Goal: Task Accomplishment & Management: Use online tool/utility

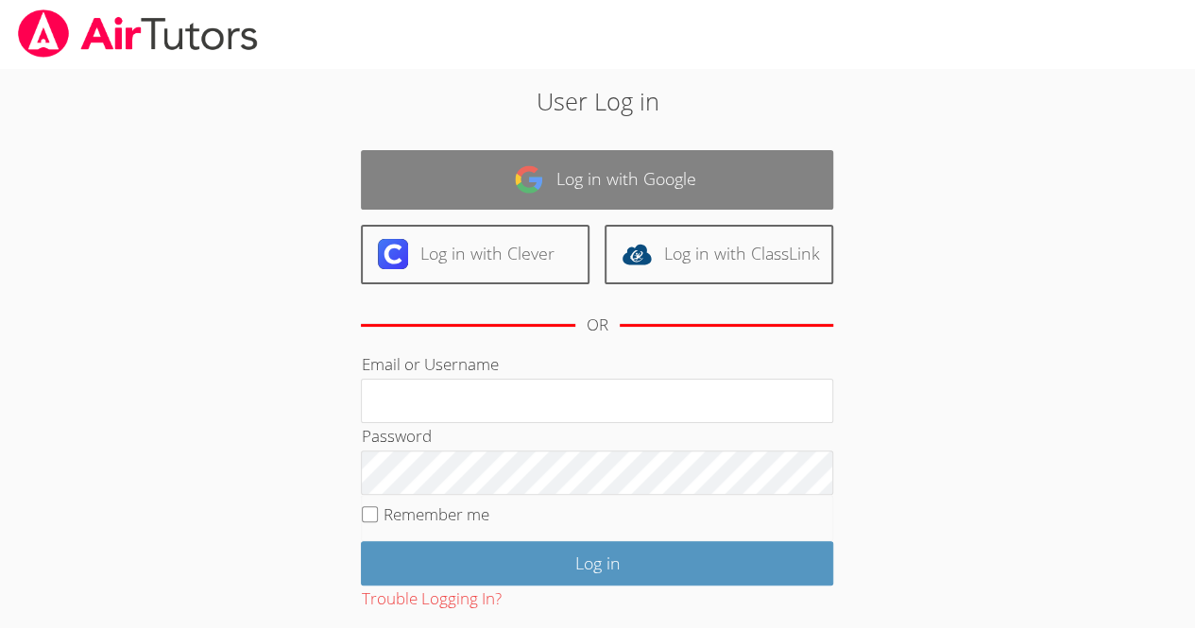
click at [582, 171] on link "Log in with Google" at bounding box center [597, 180] width 472 height 60
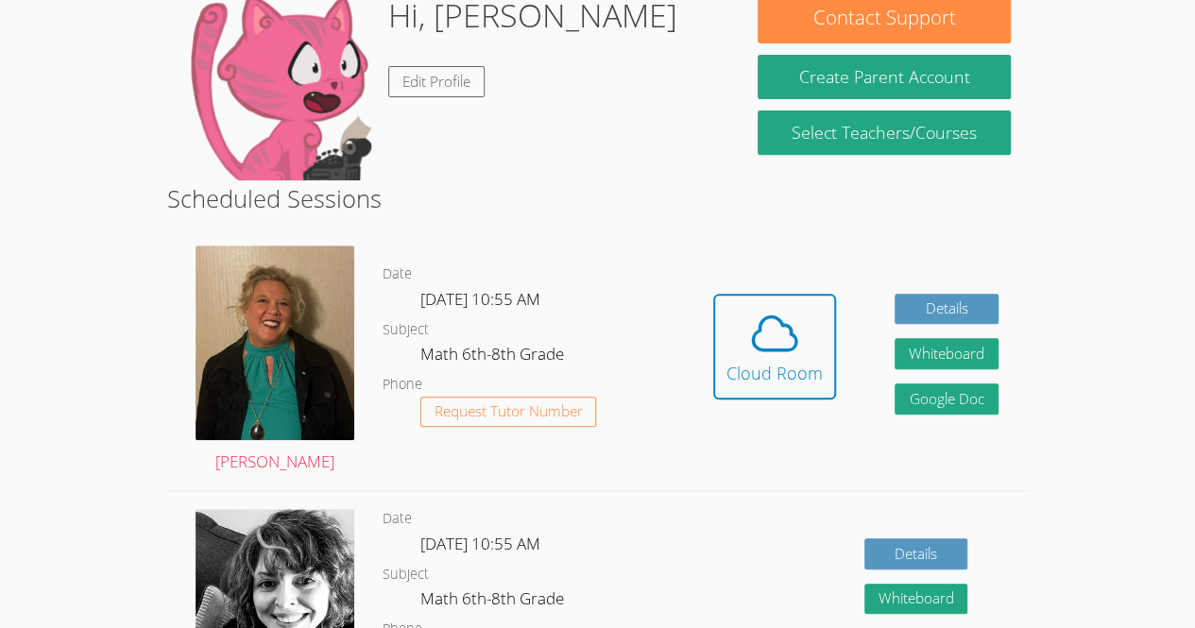
scroll to position [316, 0]
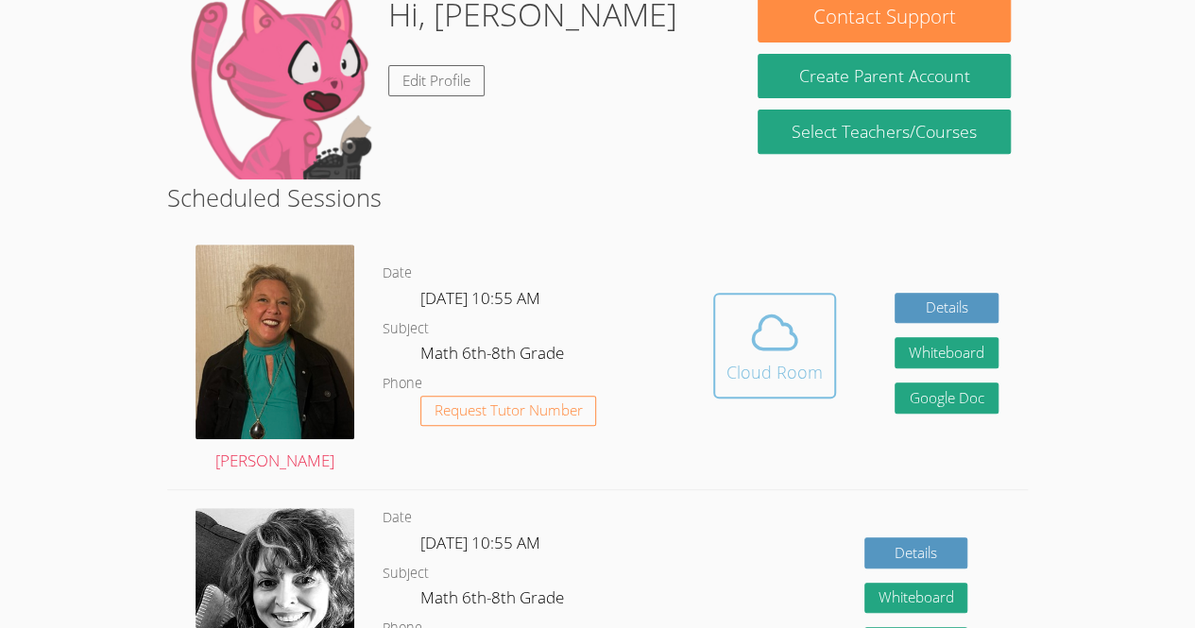
click at [775, 373] on div "Cloud Room" at bounding box center [774, 372] width 96 height 26
click at [760, 323] on icon at bounding box center [774, 332] width 43 height 33
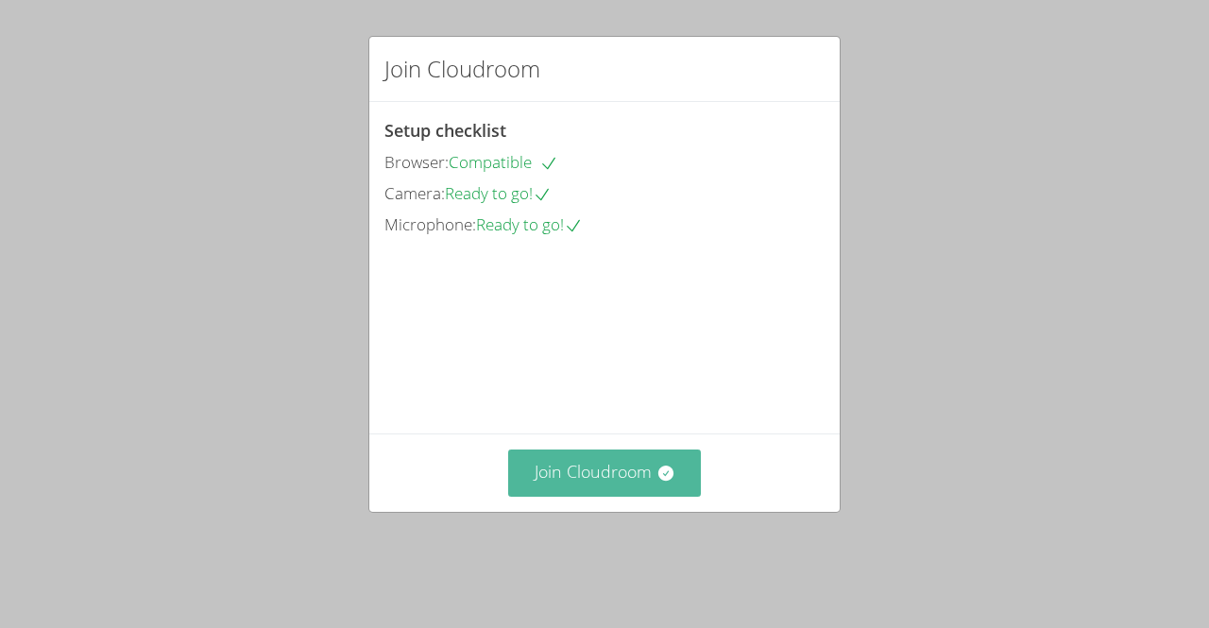
click at [588, 496] on button "Join Cloudroom" at bounding box center [605, 473] width 194 height 46
click at [648, 496] on button "Join Cloudroom" at bounding box center [605, 473] width 194 height 46
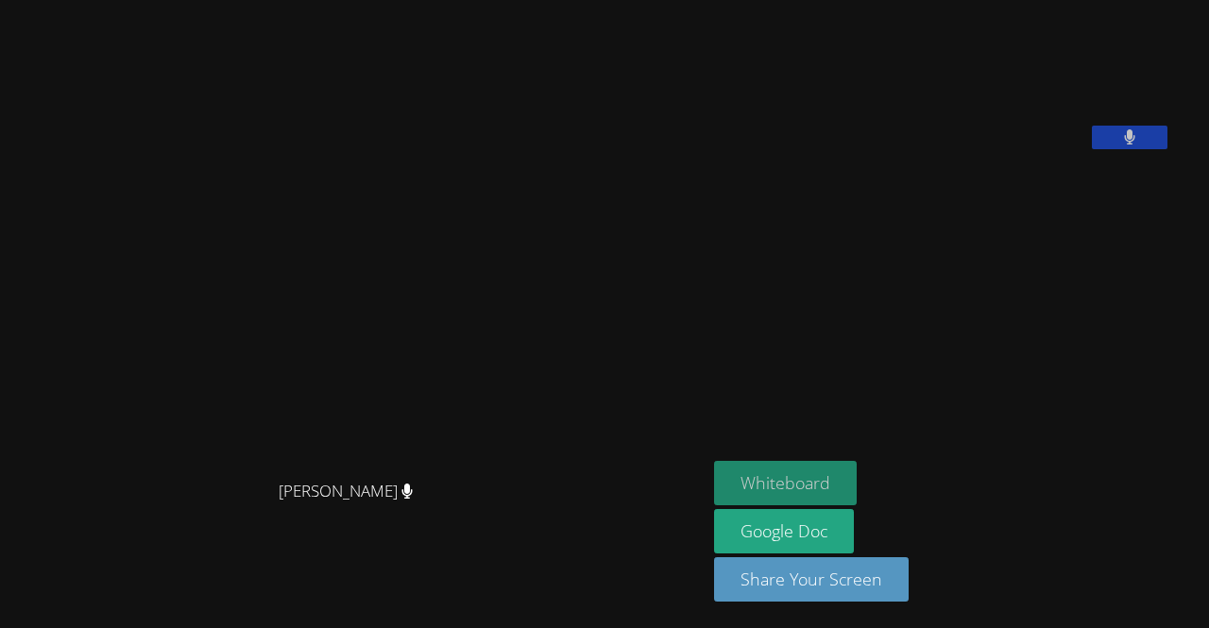
click at [843, 482] on button "Whiteboard" at bounding box center [785, 483] width 143 height 44
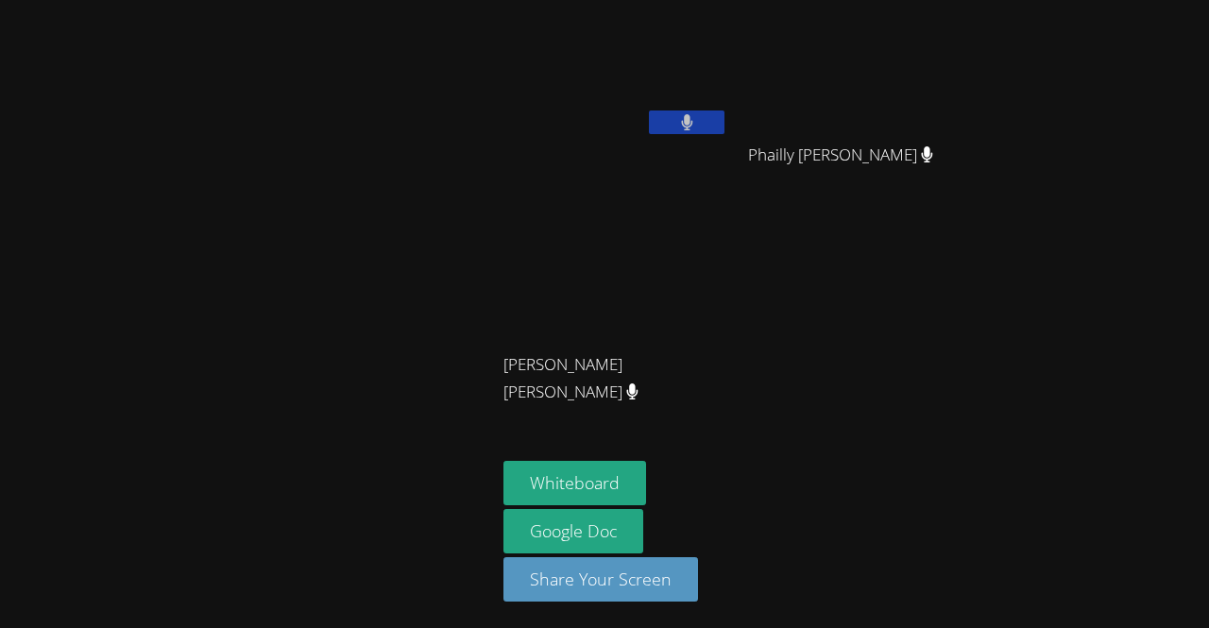
drag, startPoint x: 652, startPoint y: 282, endPoint x: 707, endPoint y: 77, distance: 212.2
click at [707, 77] on div "Mayson Barbot Phailly Alexandre Phailly Alexandre Ashley Lopez Morales Ashley L…" at bounding box center [732, 214] width 457 height 412
drag, startPoint x: 728, startPoint y: 7, endPoint x: 720, endPoint y: 51, distance: 45.2
click at [720, 51] on video at bounding box center [616, 71] width 225 height 127
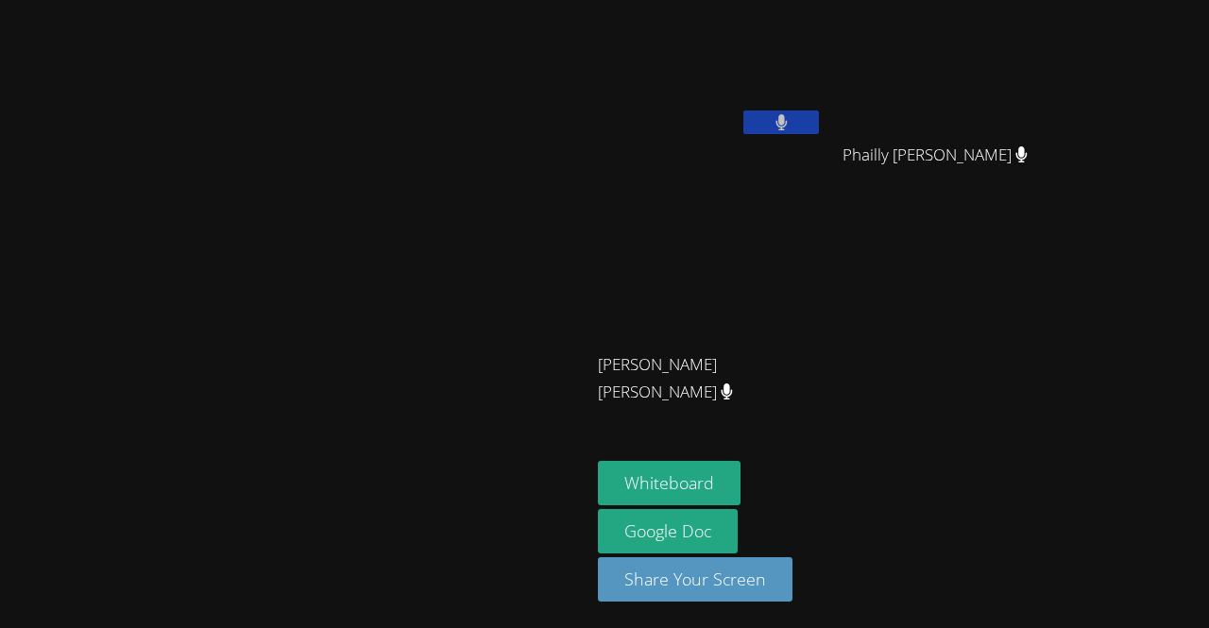
click at [787, 121] on icon at bounding box center [781, 122] width 11 height 16
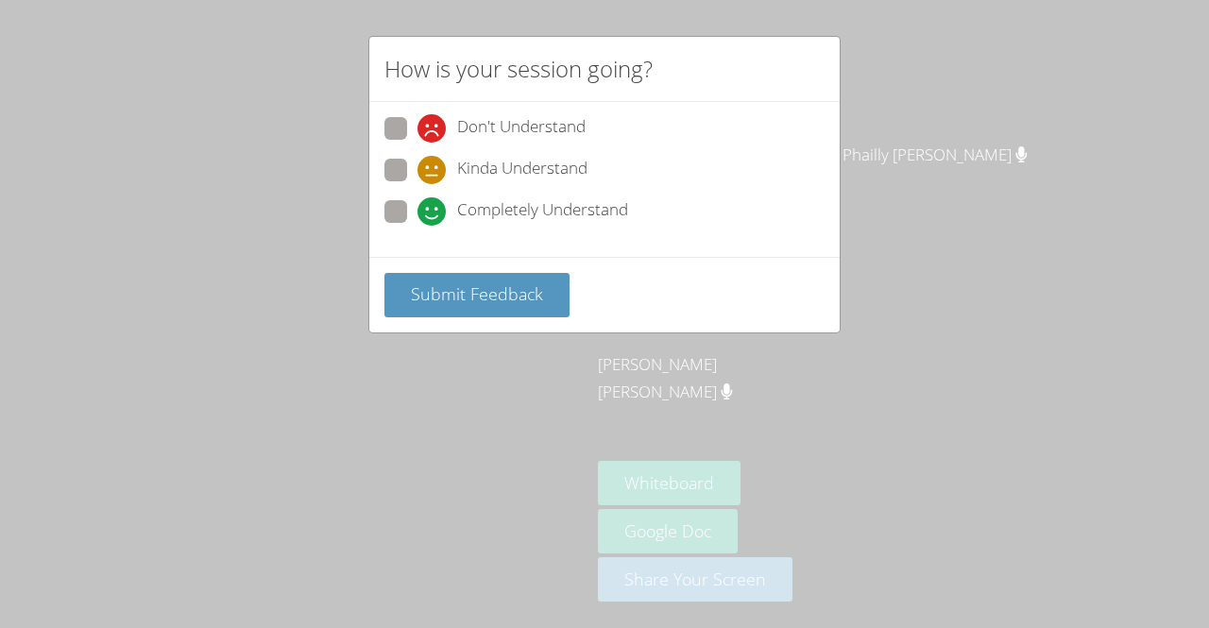
click at [418, 226] on span at bounding box center [418, 226] width 0 height 0
click at [418, 205] on input "Completely Understand" at bounding box center [426, 208] width 16 height 16
radio input "true"
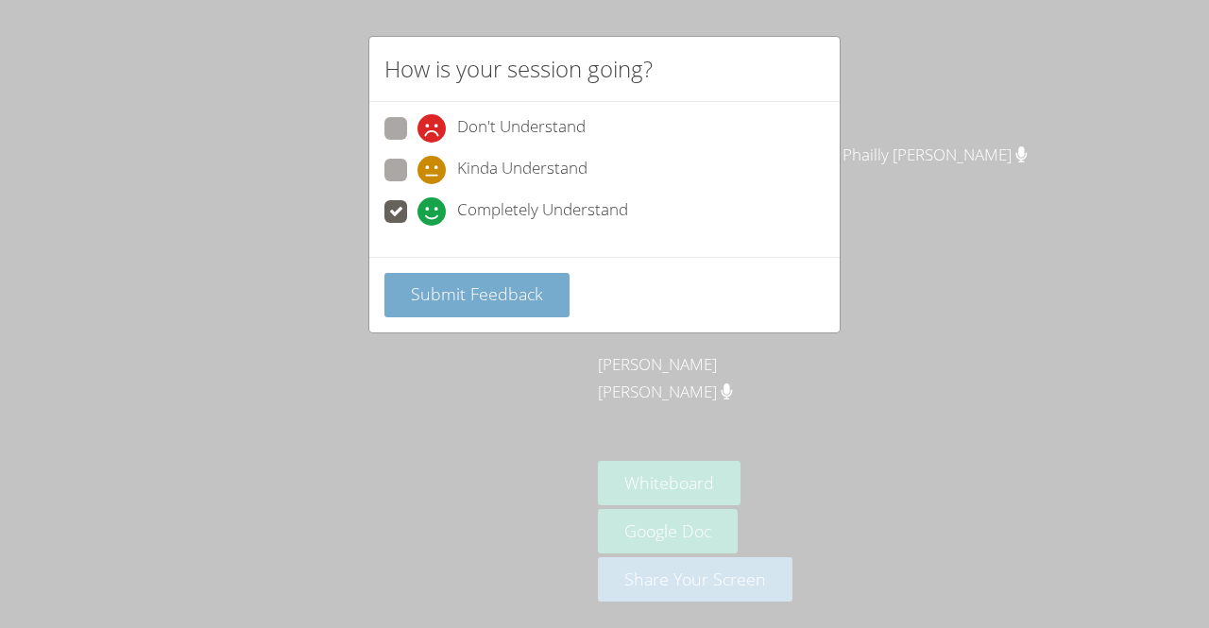
click at [453, 282] on span "Submit Feedback" at bounding box center [477, 293] width 132 height 23
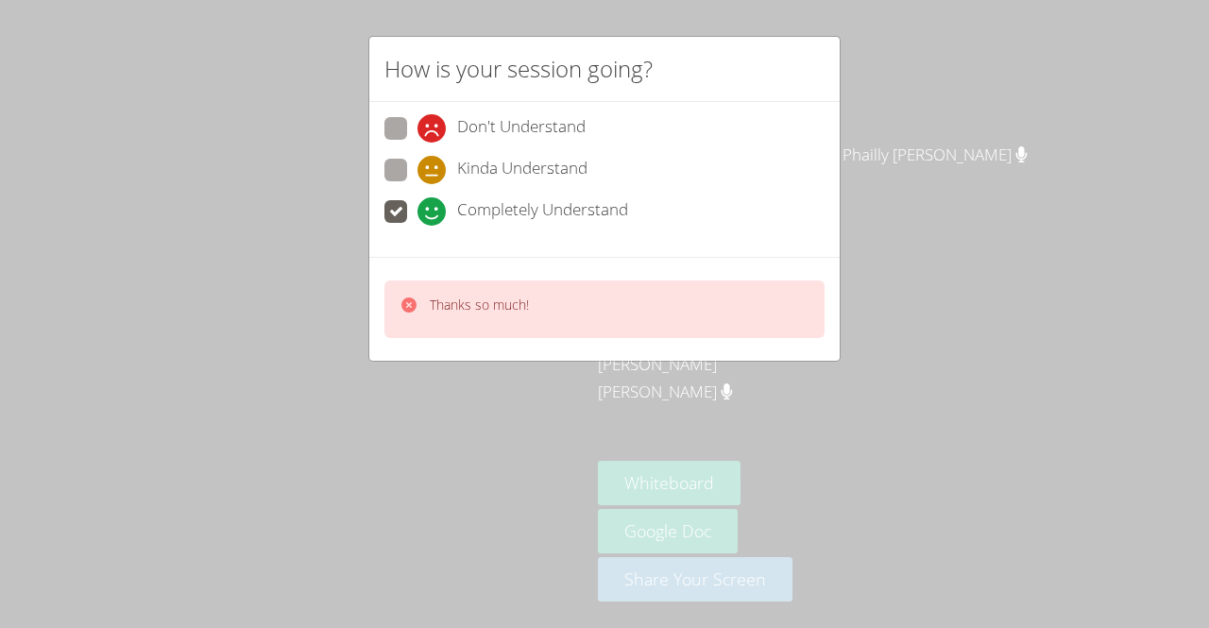
click at [716, 296] on div "Thanks so much!" at bounding box center [604, 310] width 440 height 58
click at [1064, 270] on div "How is your session going? Don't Understand Kinda Understand Completely Underst…" at bounding box center [604, 314] width 1209 height 628
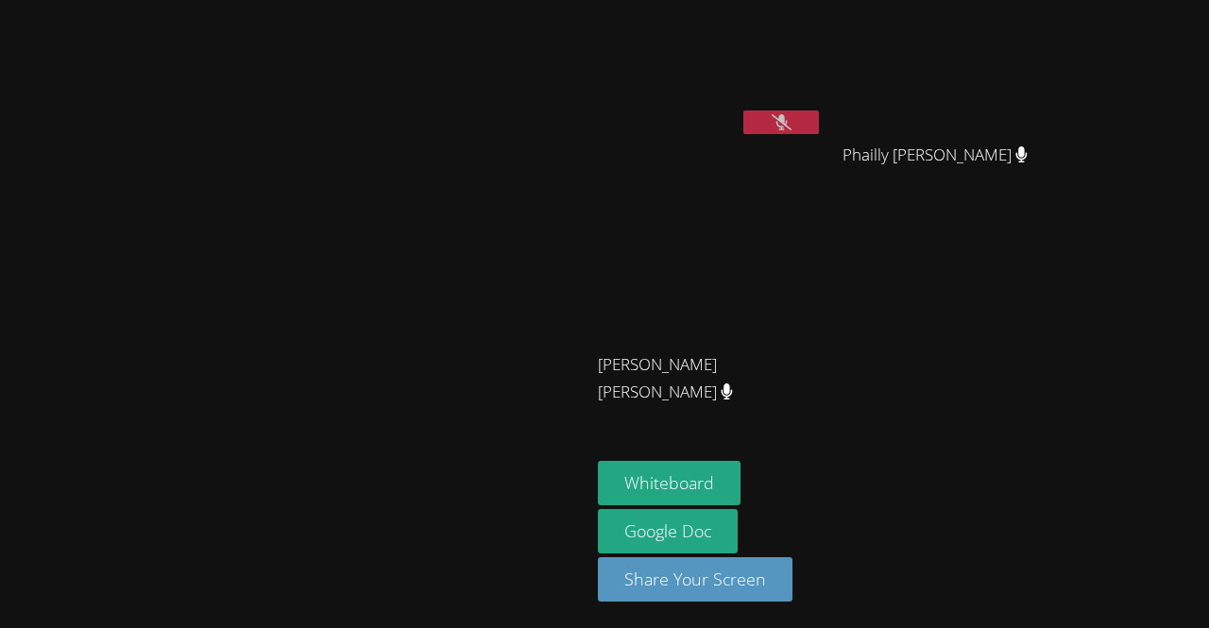
click at [819, 118] on button at bounding box center [781, 123] width 76 height 24
click at [819, 112] on button at bounding box center [781, 123] width 76 height 24
